Goal: Task Accomplishment & Management: Manage account settings

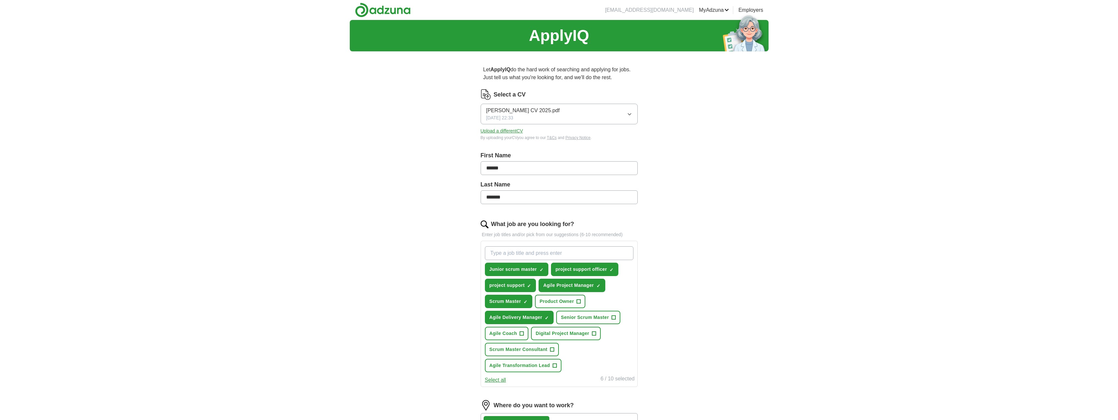
click at [486, 96] on img at bounding box center [485, 94] width 10 height 10
click at [499, 93] on label "Select a CV" at bounding box center [510, 94] width 32 height 9
click at [477, 89] on div "Let ApplyIQ do the hard work of searching and applying for jobs. Just tell us w…" at bounding box center [558, 302] width 209 height 490
click at [497, 130] on button "Upload a different CV" at bounding box center [501, 131] width 43 height 7
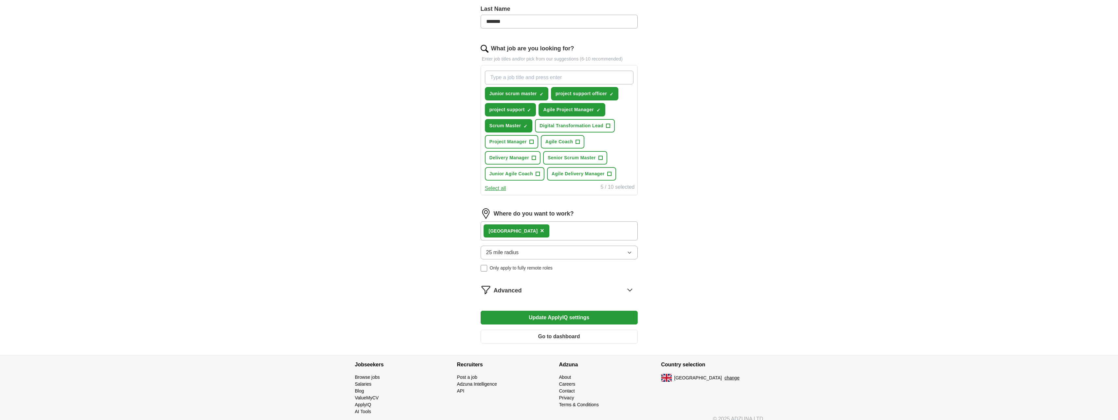
scroll to position [184, 0]
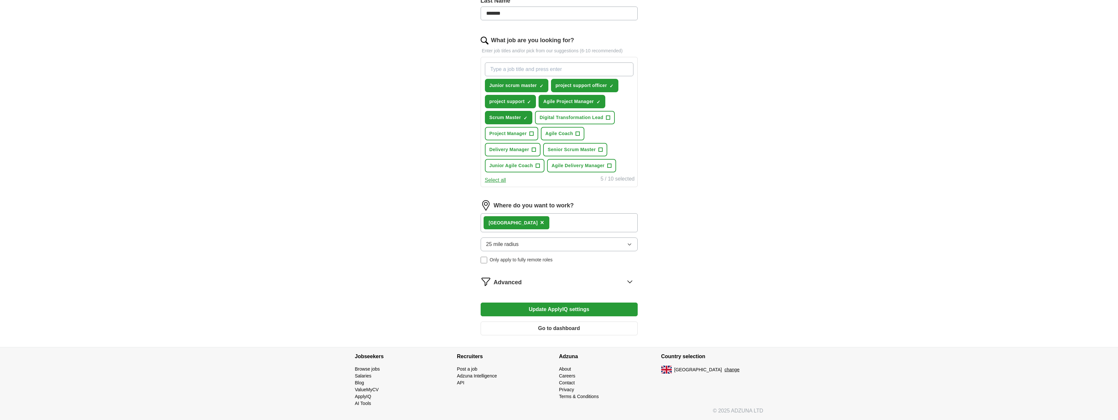
click at [532, 72] on input "What job are you looking for?" at bounding box center [559, 69] width 148 height 14
click at [0, 0] on span "×" at bounding box center [0, 0] width 0 height 0
click at [536, 70] on input "What job are you looking for?" at bounding box center [559, 69] width 148 height 14
type input "scrum master"
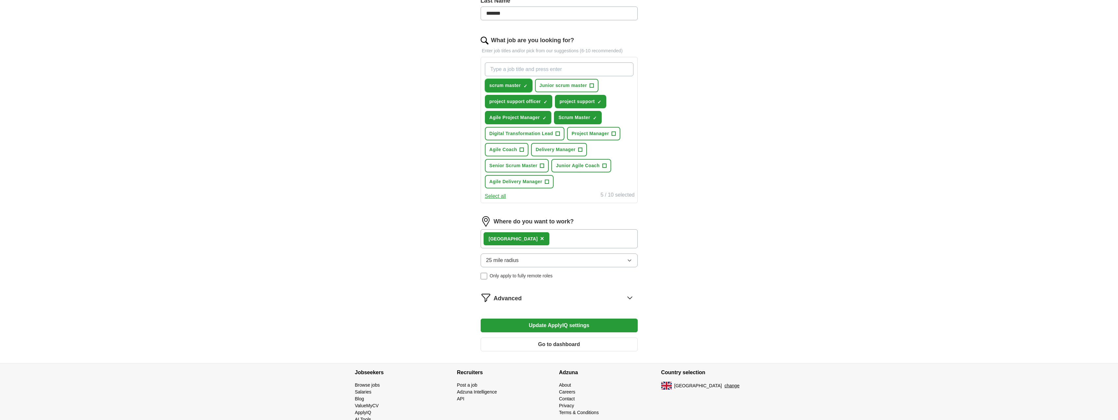
click at [523, 82] on button "scrum master ✓ ×" at bounding box center [508, 85] width 47 height 13
click at [591, 85] on span "+" at bounding box center [591, 85] width 4 height 5
click at [581, 148] on span "+" at bounding box center [580, 149] width 4 height 5
click at [546, 182] on span "+" at bounding box center [547, 181] width 4 height 5
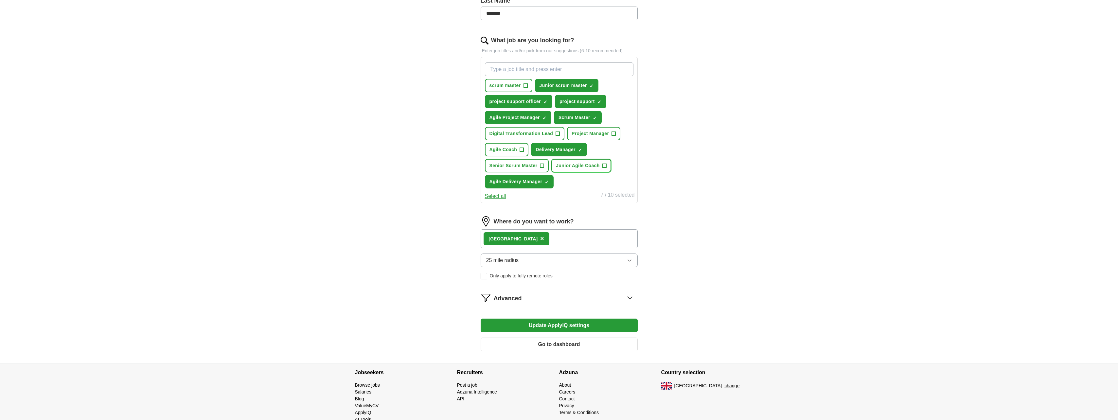
click at [605, 166] on span "+" at bounding box center [604, 165] width 4 height 5
click at [573, 239] on div "London ×" at bounding box center [558, 238] width 157 height 19
click at [555, 323] on button "Update ApplyIQ settings" at bounding box center [558, 326] width 157 height 14
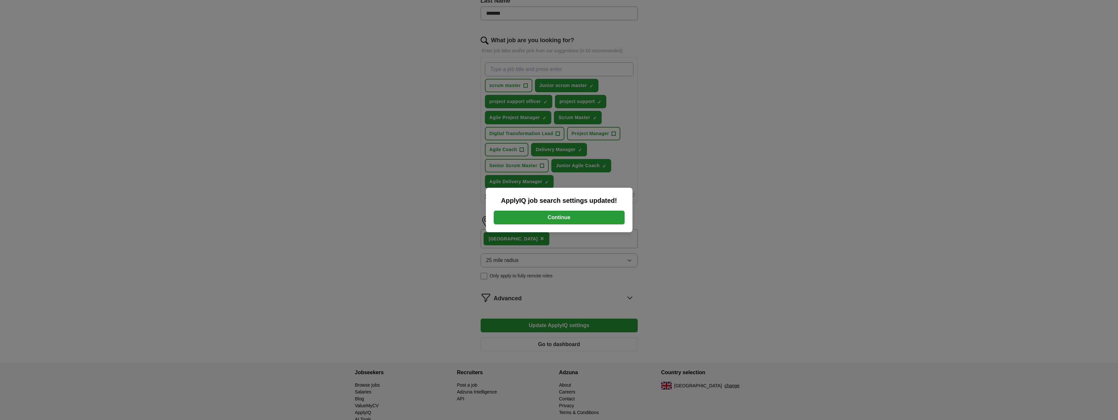
click at [565, 217] on button "Continue" at bounding box center [559, 218] width 131 height 14
